Goal: Information Seeking & Learning: Learn about a topic

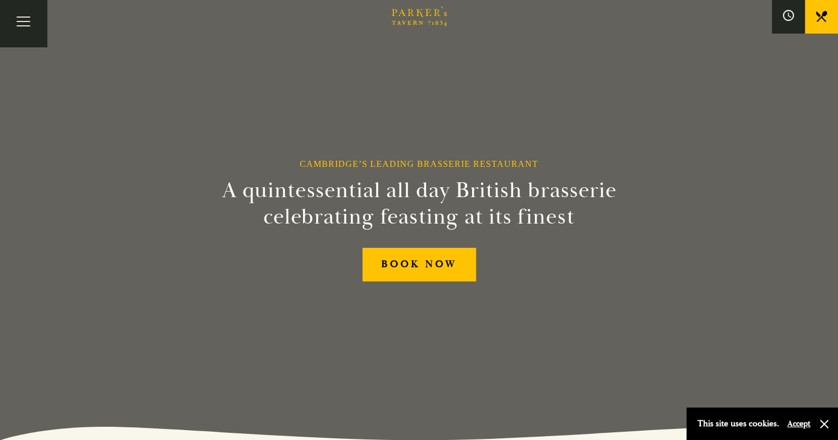
click at [0, 0] on link "Menus" at bounding box center [0, 0] width 0 height 0
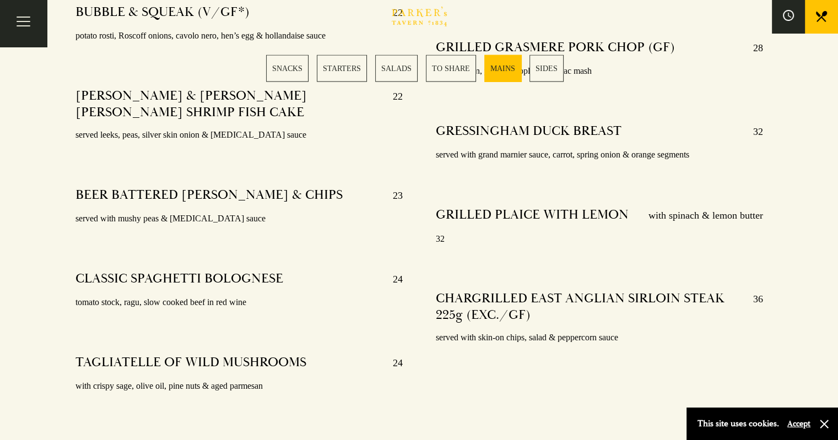
click at [452, 68] on link "TO SHARE" at bounding box center [451, 68] width 50 height 27
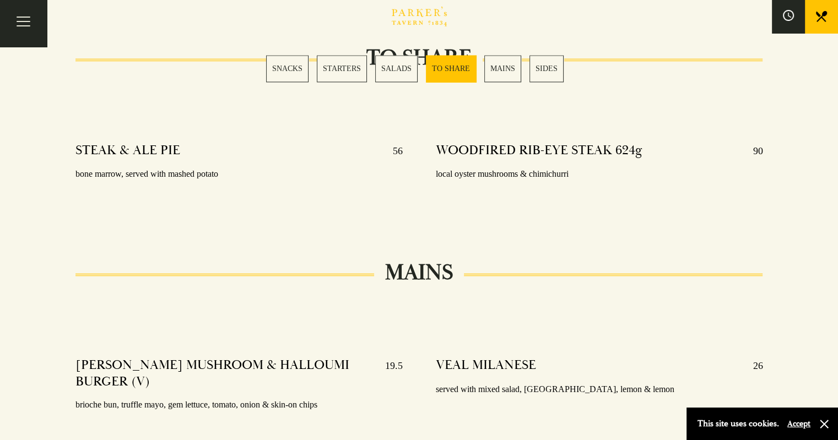
scroll to position [1663, 0]
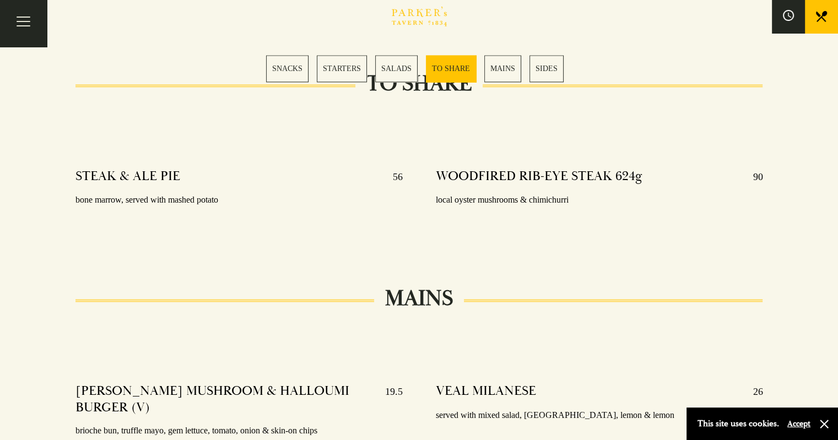
click at [398, 74] on link "SALADS" at bounding box center [396, 68] width 42 height 27
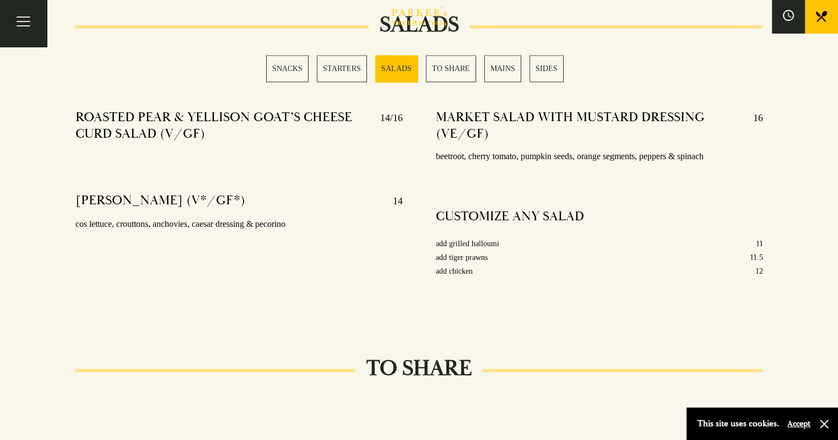
scroll to position [1373, 0]
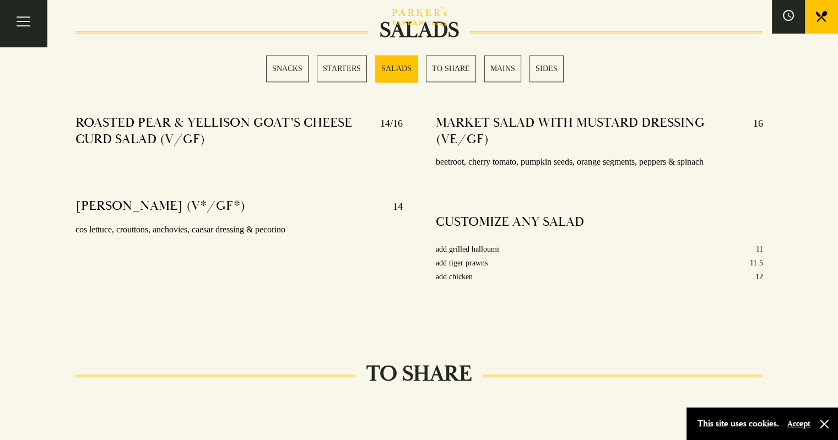
click at [541, 70] on link "SIDES" at bounding box center [546, 68] width 34 height 27
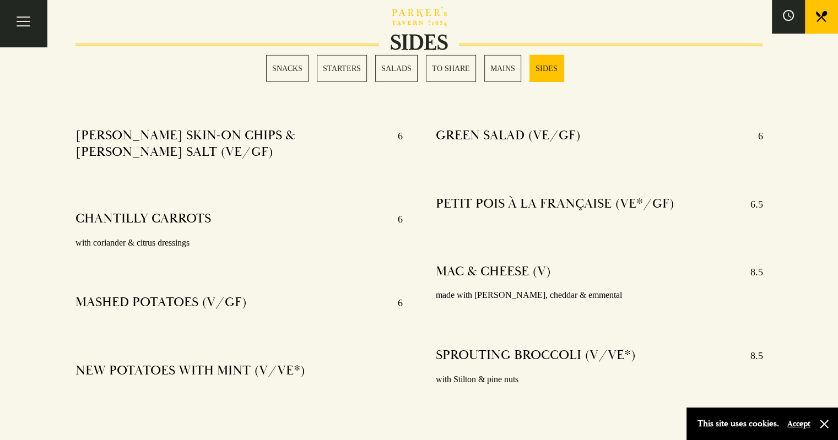
scroll to position [2701, 0]
